Goal: Task Accomplishment & Management: Use online tool/utility

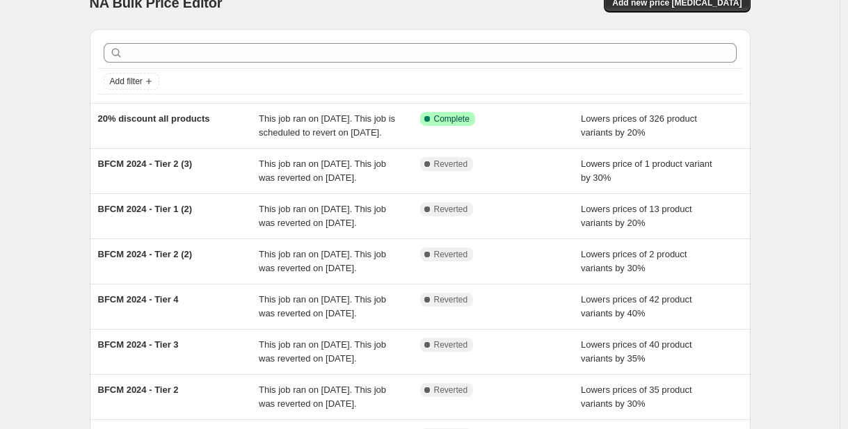
scroll to position [26, 0]
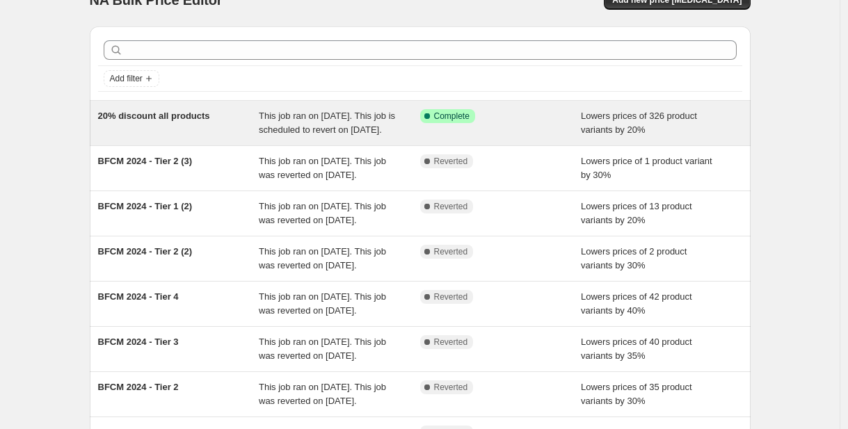
click at [209, 120] on span "20% discount all products" at bounding box center [154, 116] width 112 height 10
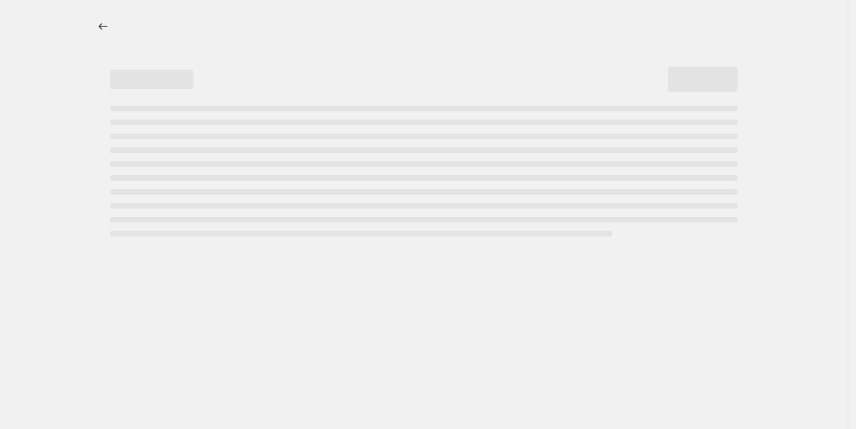
select select "percentage"
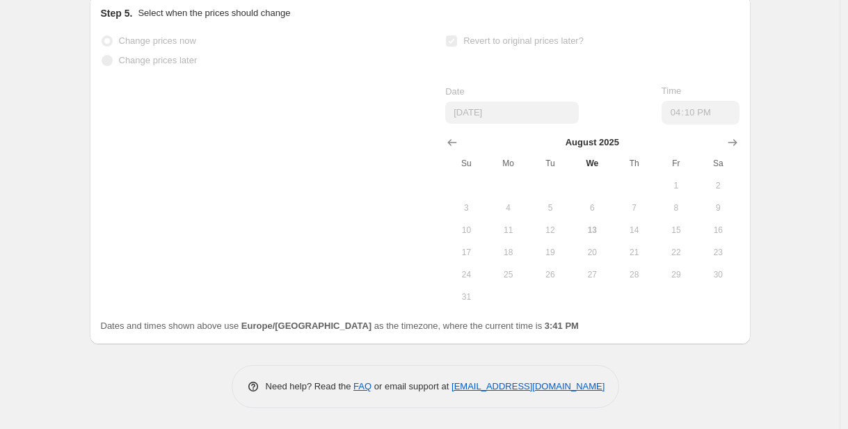
scroll to position [1928, 0]
click at [636, 207] on span "7" at bounding box center [634, 207] width 31 height 11
click at [596, 167] on span "We" at bounding box center [592, 163] width 31 height 11
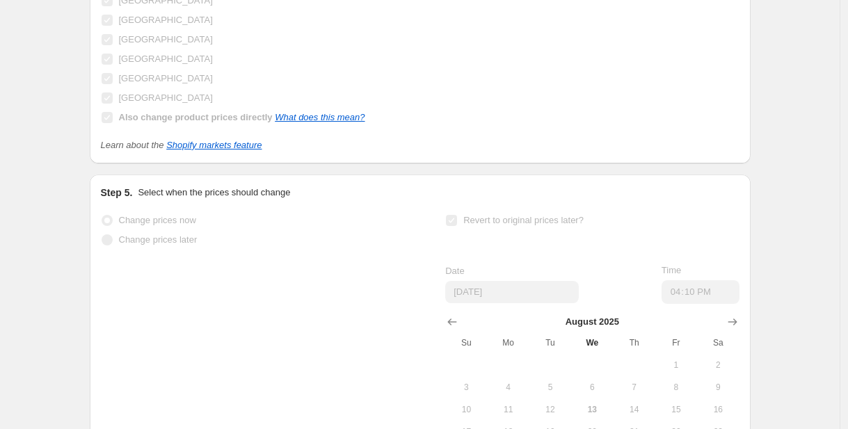
scroll to position [1787, 0]
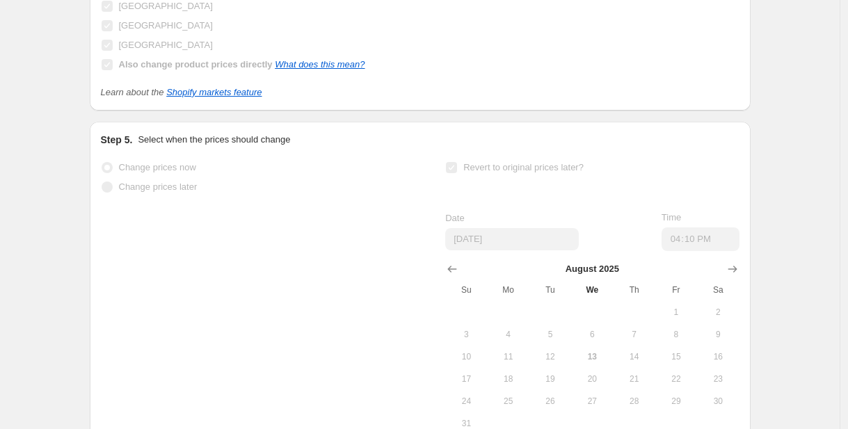
click at [601, 296] on span "We" at bounding box center [592, 290] width 31 height 11
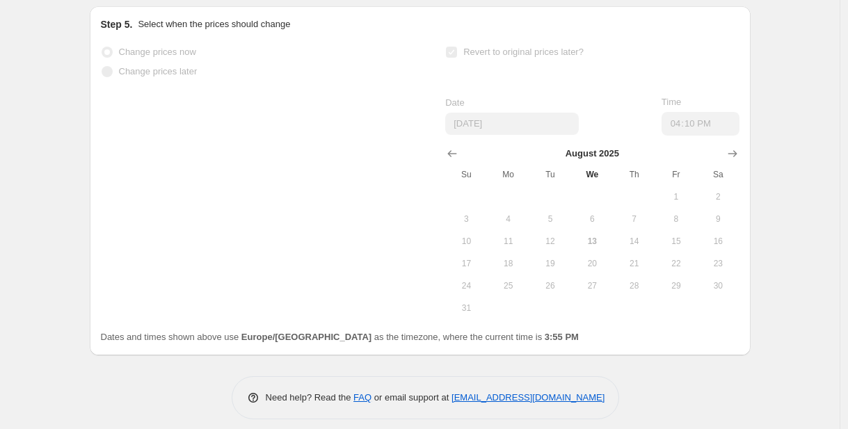
scroll to position [1921, 0]
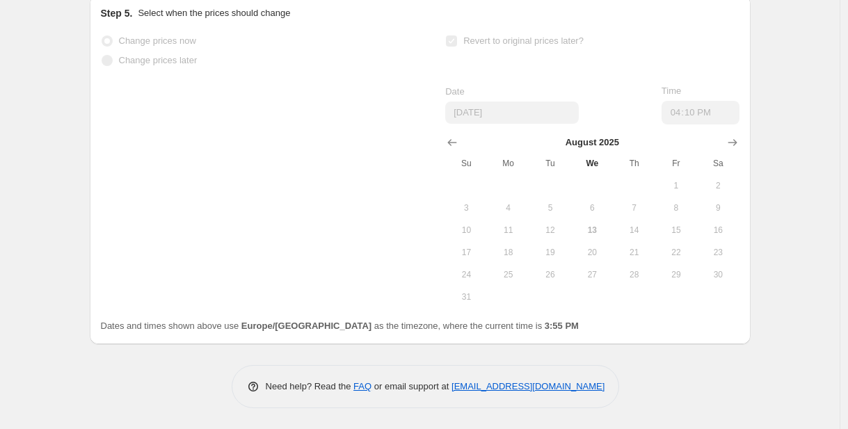
click at [601, 182] on td at bounding box center [592, 186] width 42 height 22
click at [736, 150] on icon "Show next month, September 2025" at bounding box center [733, 143] width 14 height 14
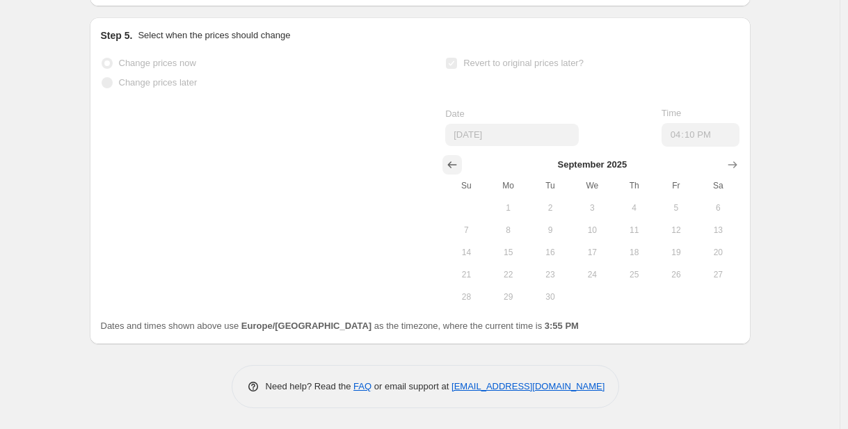
click at [458, 168] on icon "Show previous month, August 2025" at bounding box center [452, 165] width 14 height 14
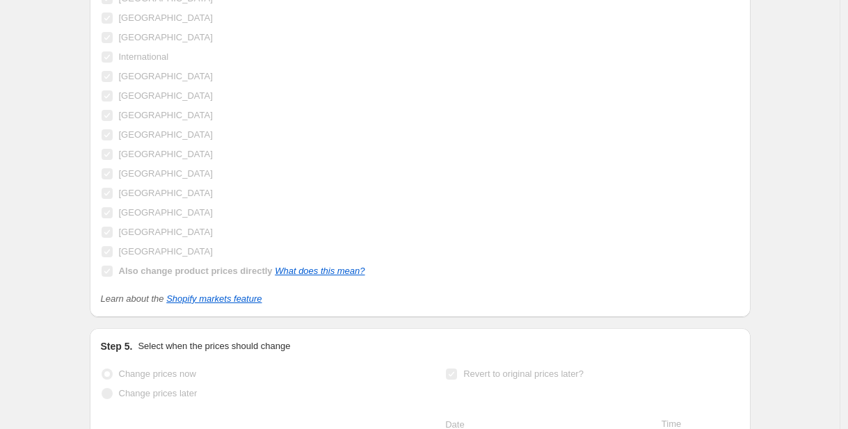
scroll to position [1585, 0]
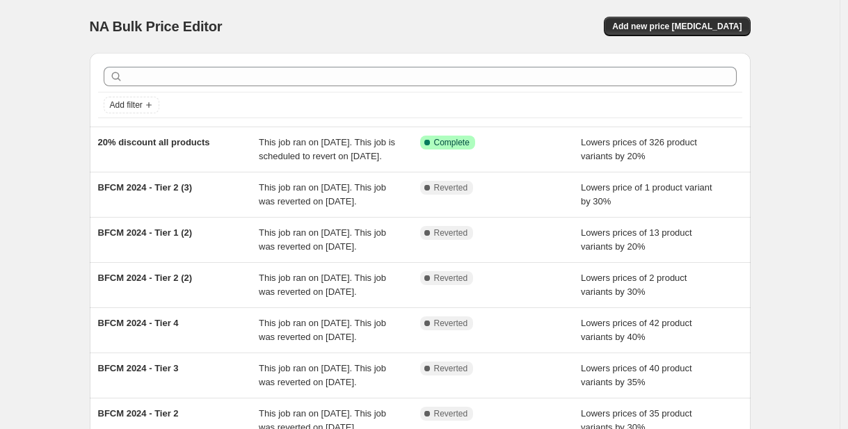
scroll to position [34, 0]
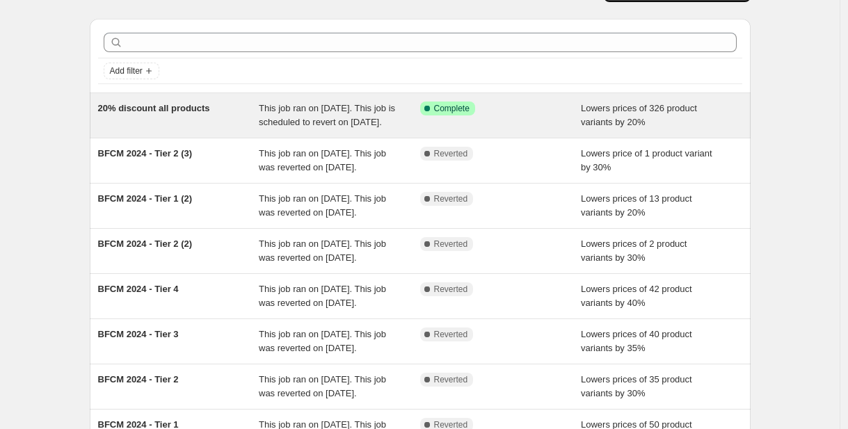
click at [208, 117] on div "20% discount all products" at bounding box center [178, 116] width 161 height 28
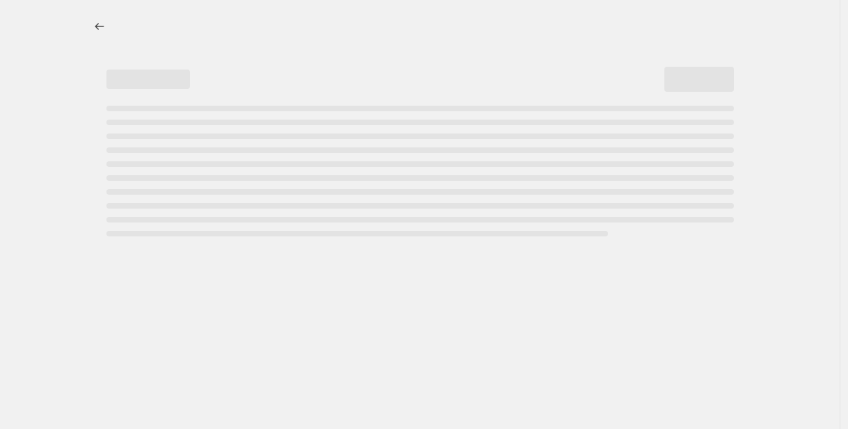
select select "percentage"
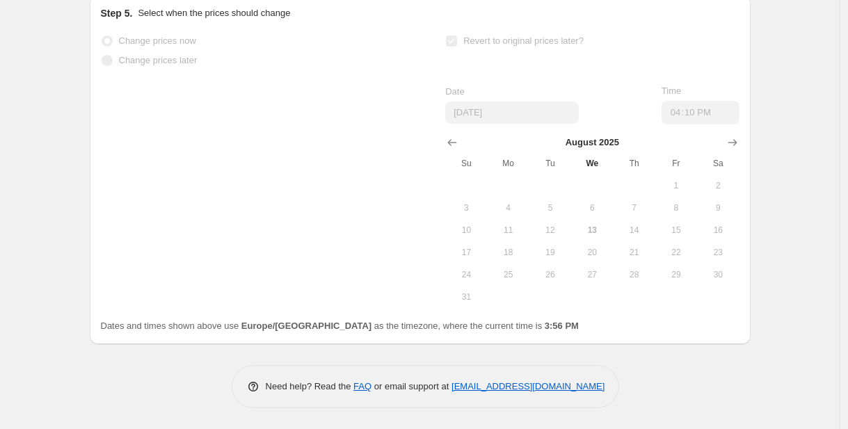
scroll to position [1928, 0]
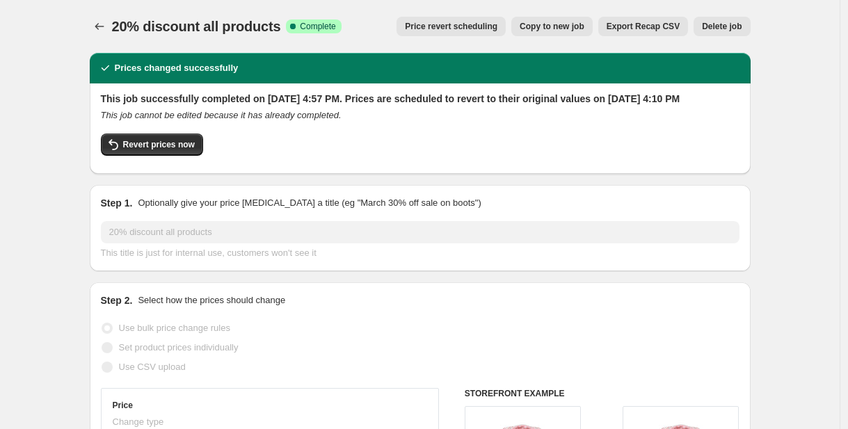
select select "percentage"
